Goal: Information Seeking & Learning: Learn about a topic

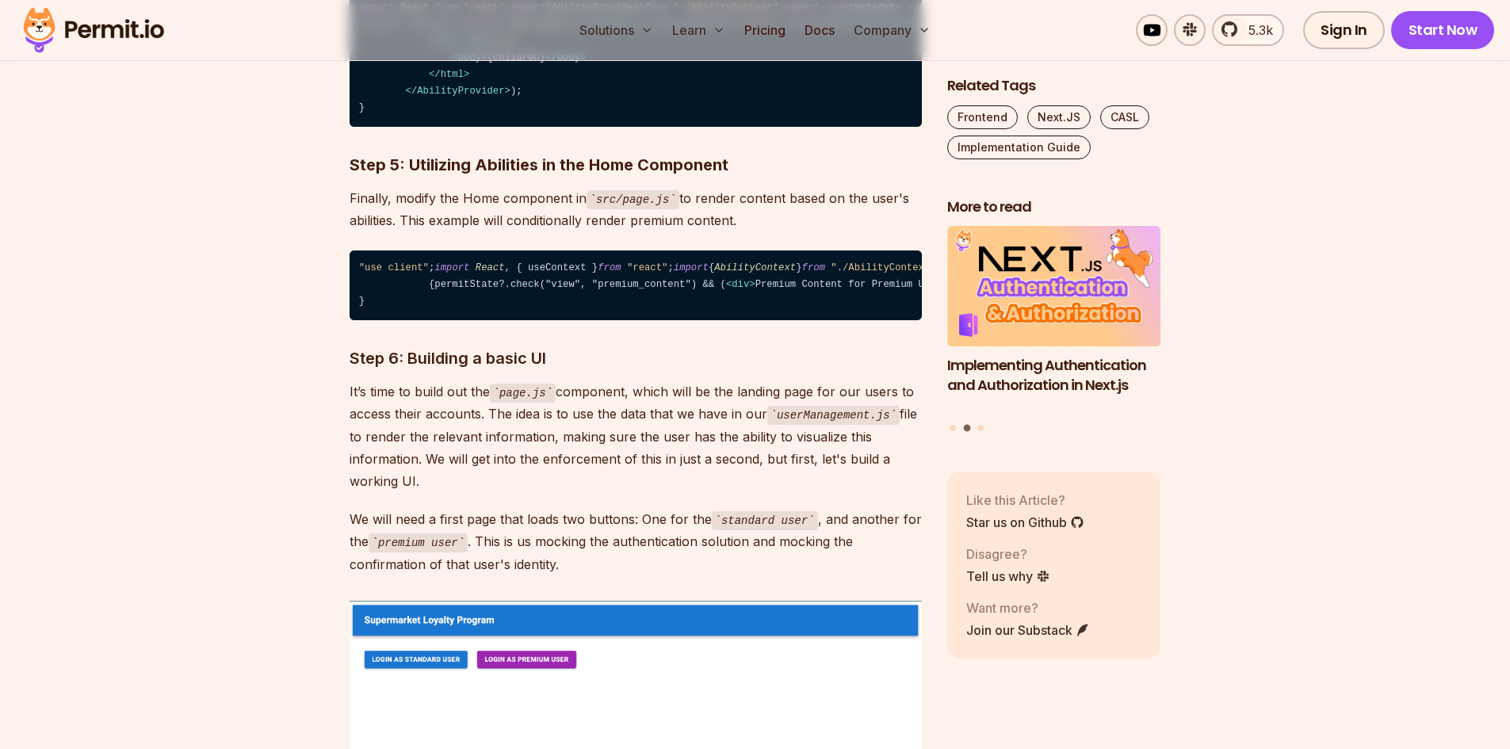
scroll to position [3575, 0]
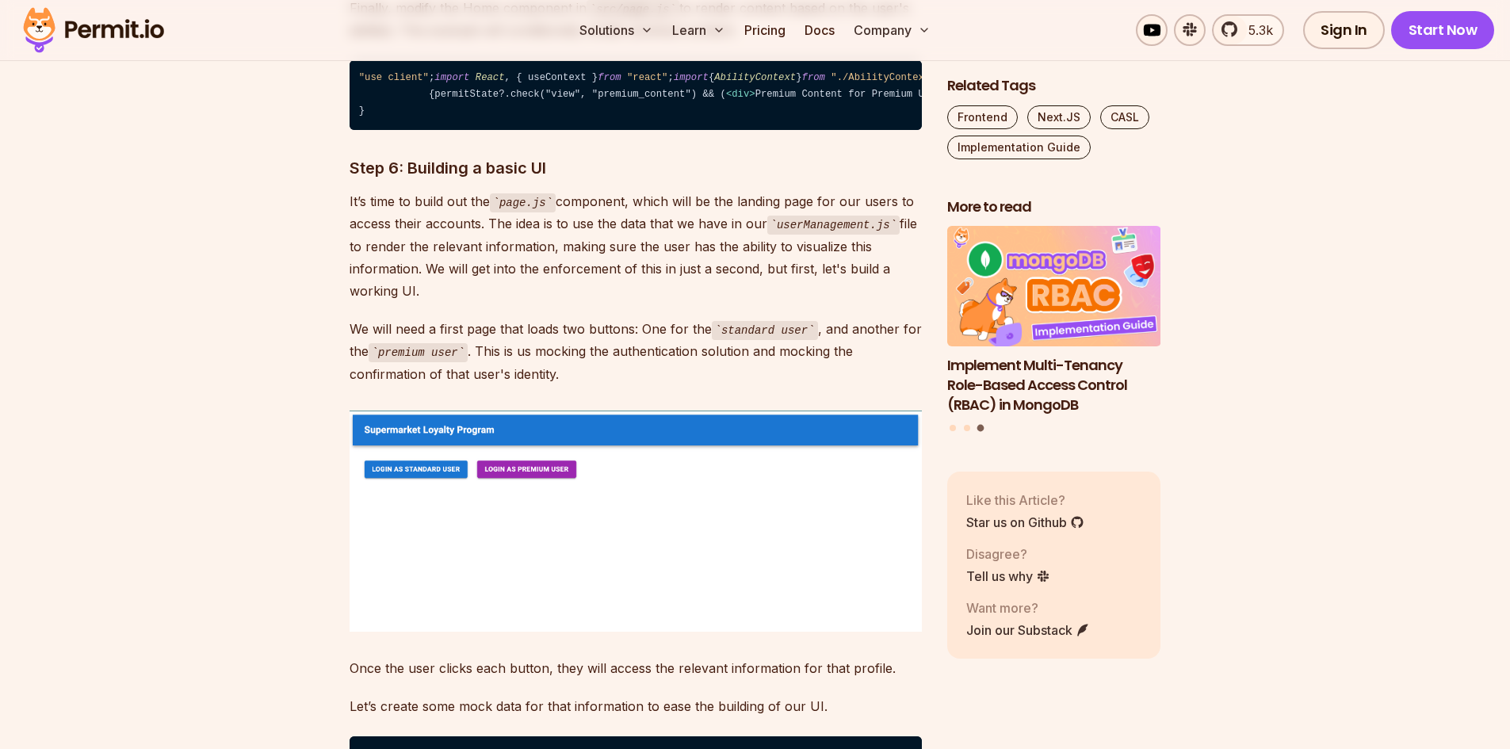
drag, startPoint x: 1521, startPoint y: 36, endPoint x: 1521, endPoint y: 177, distance: 140.3
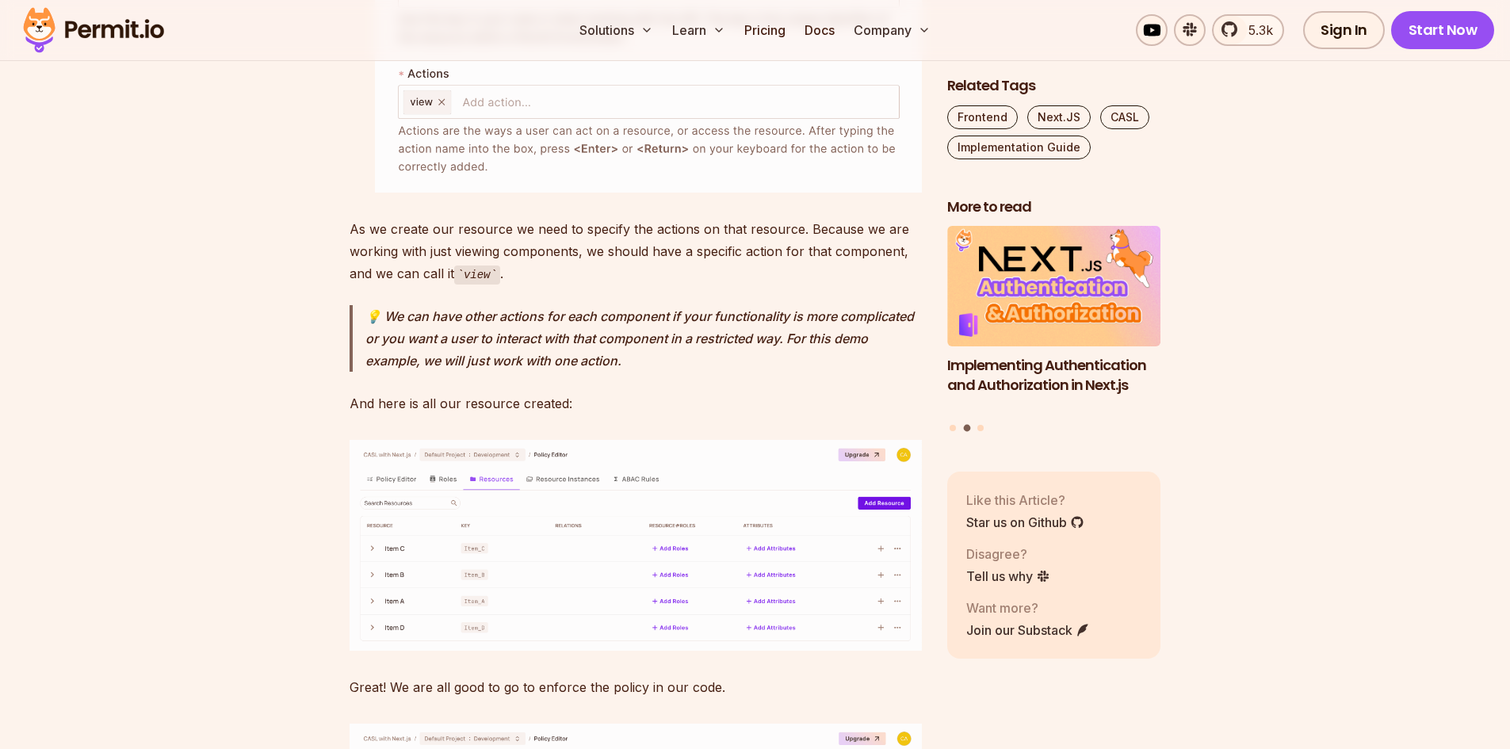
scroll to position [9650, 0]
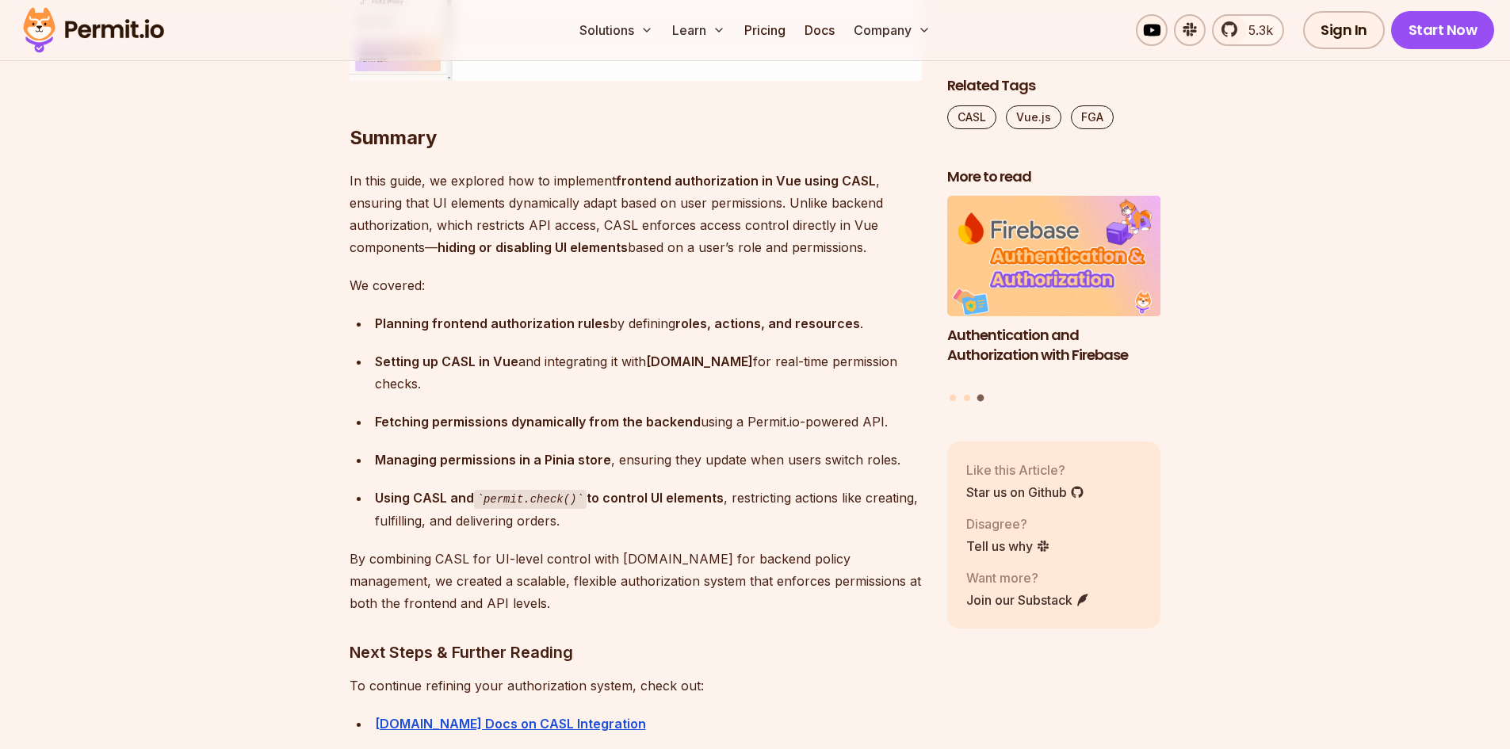
scroll to position [10249, 0]
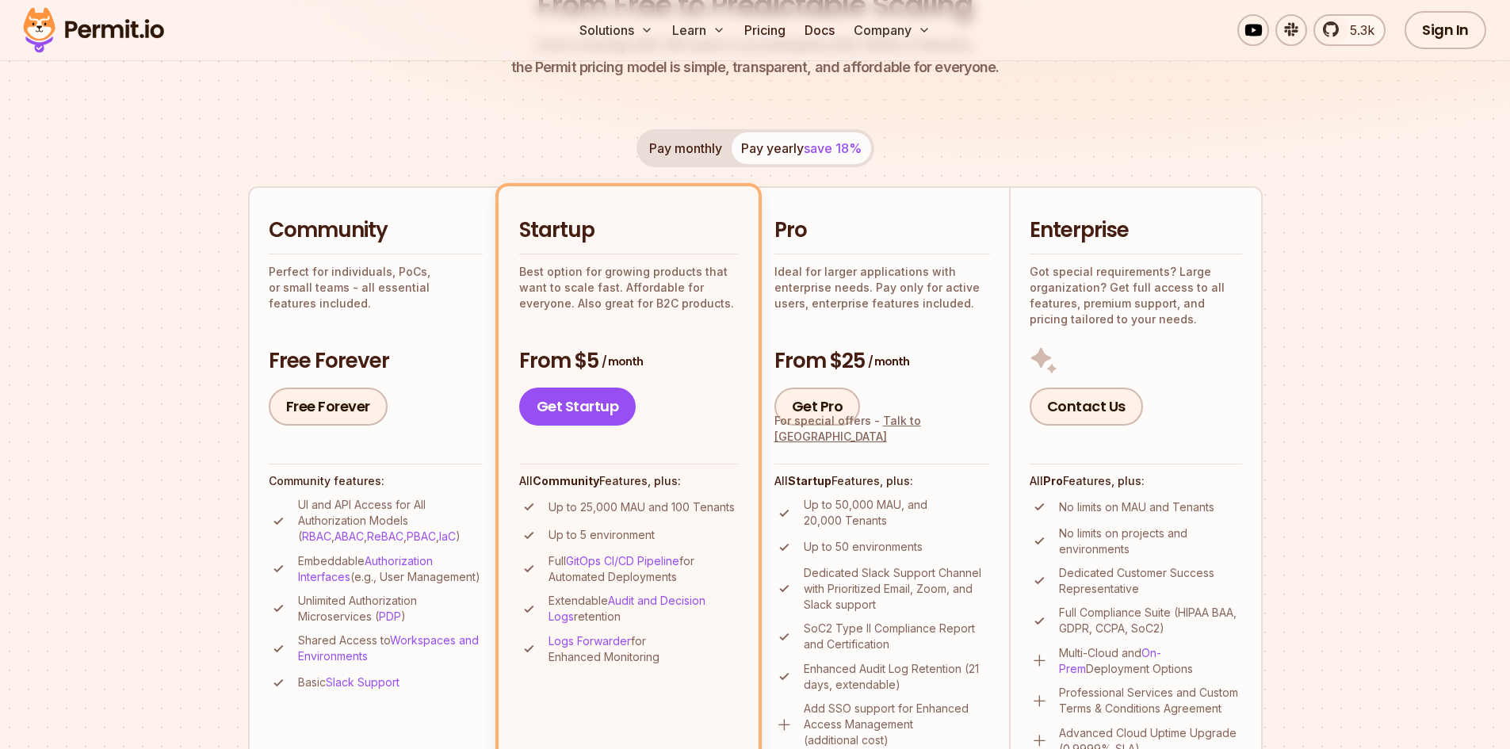
scroll to position [238, 0]
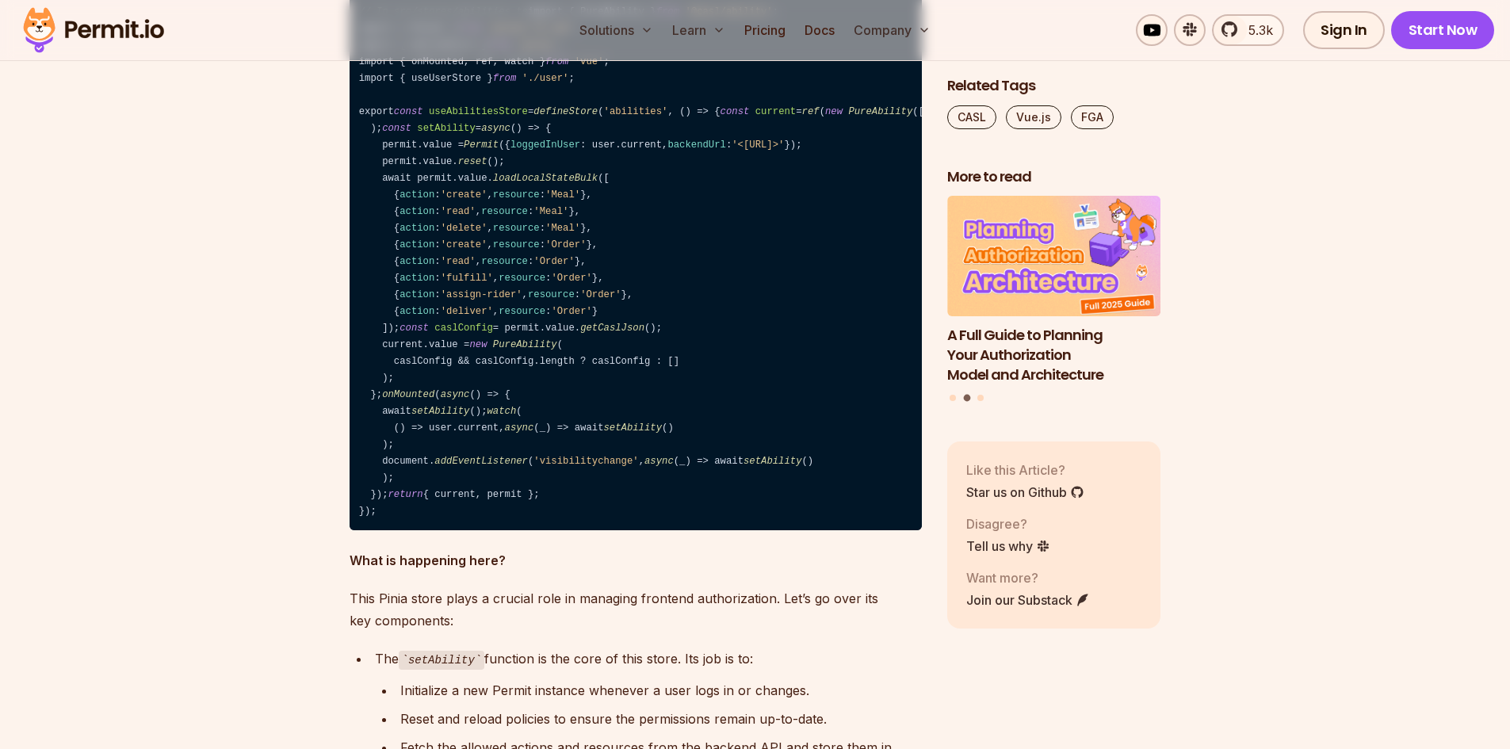
scroll to position [6325, 0]
